Goal: Task Accomplishment & Management: Manage account settings

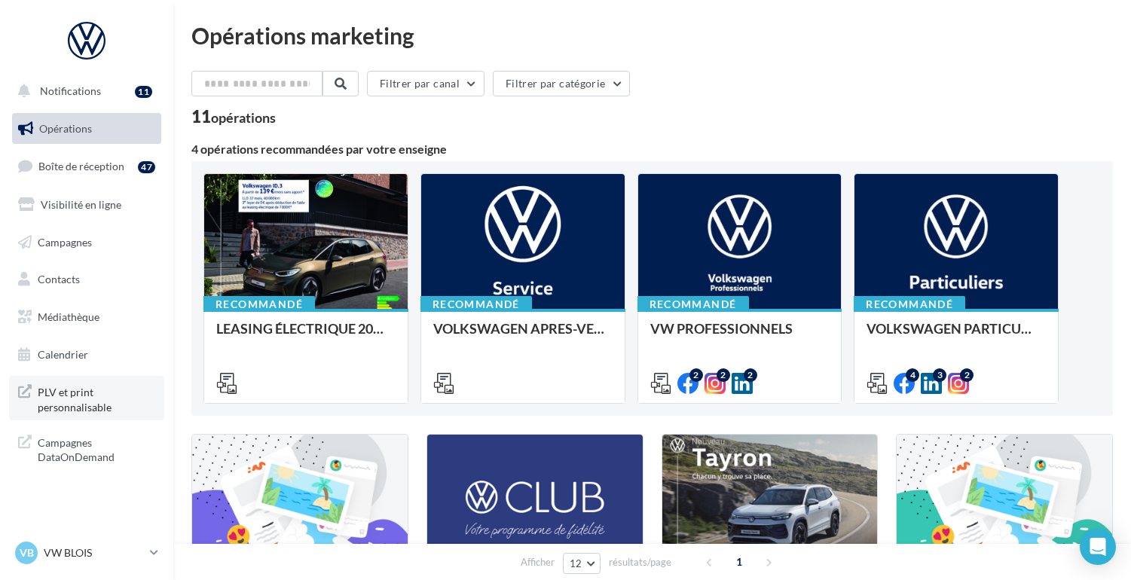
click at [84, 396] on span "PLV et print personnalisable" at bounding box center [97, 398] width 118 height 32
click at [142, 553] on p "VW BLOIS" at bounding box center [94, 553] width 100 height 15
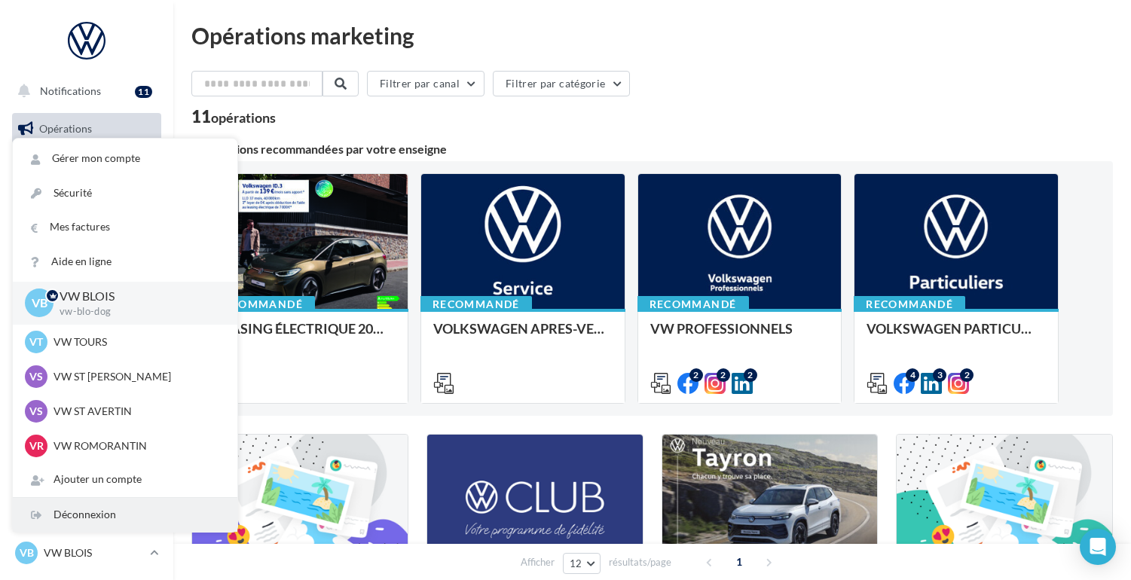
click at [104, 516] on div "Déconnexion" at bounding box center [125, 515] width 225 height 34
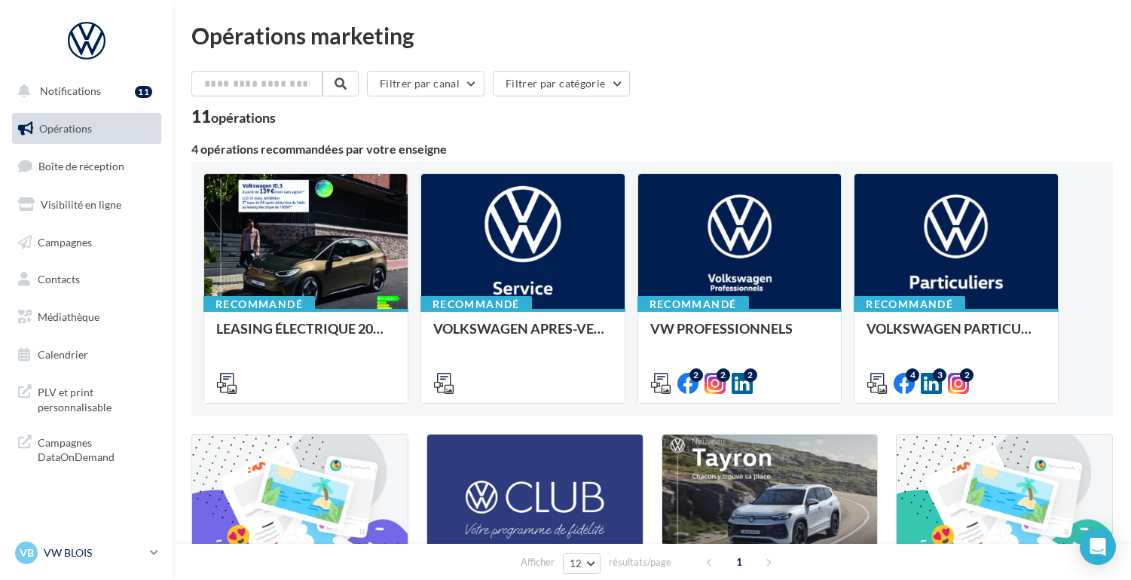
click at [114, 549] on p "VW BLOIS" at bounding box center [94, 553] width 100 height 15
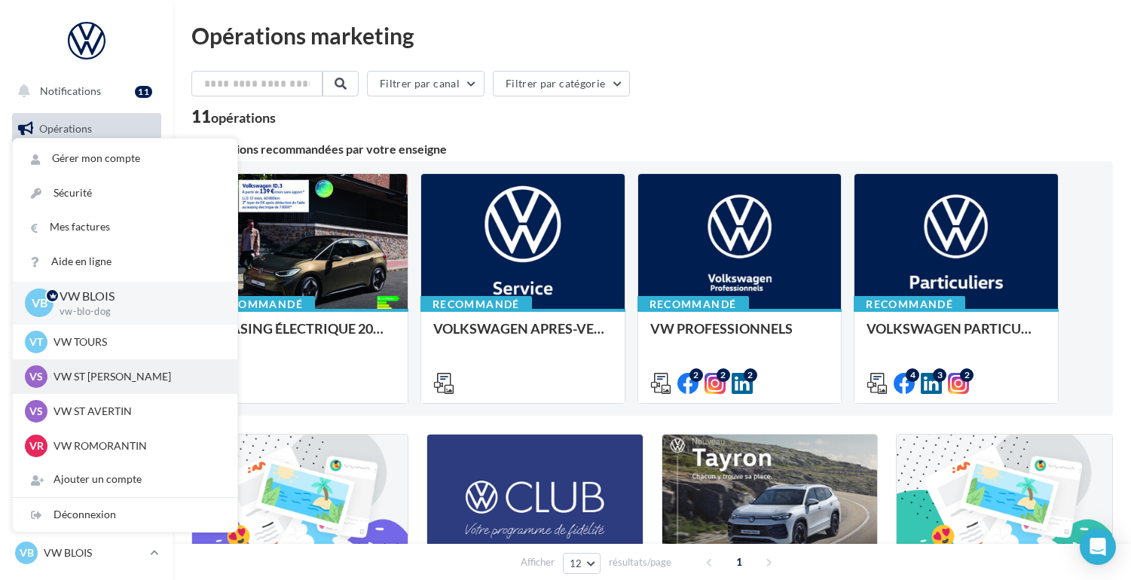
click at [103, 375] on p "VW ST [PERSON_NAME]" at bounding box center [137, 376] width 166 height 15
